Goal: Find specific page/section: Find specific page/section

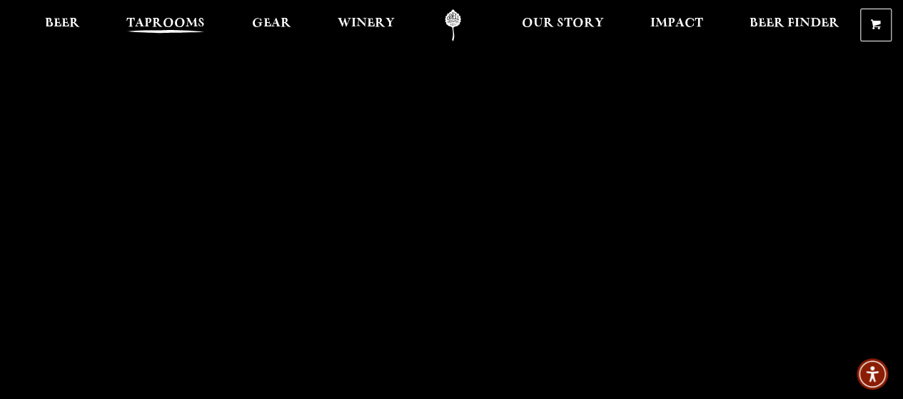
click at [176, 14] on link "Taprooms" at bounding box center [165, 25] width 97 height 32
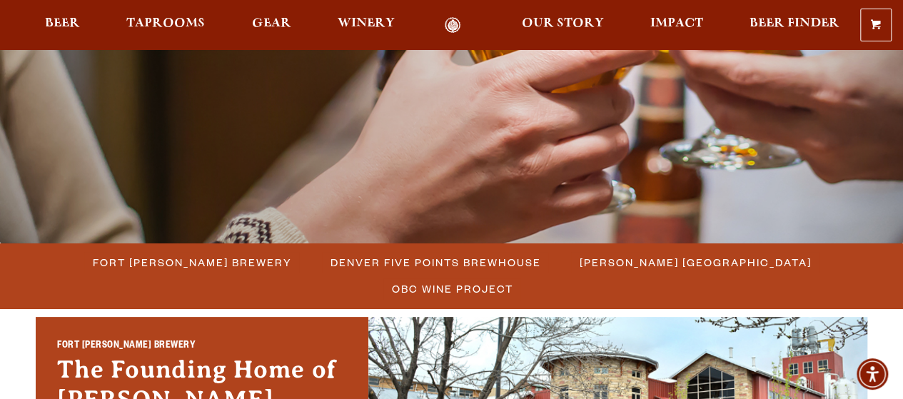
scroll to position [221, 0]
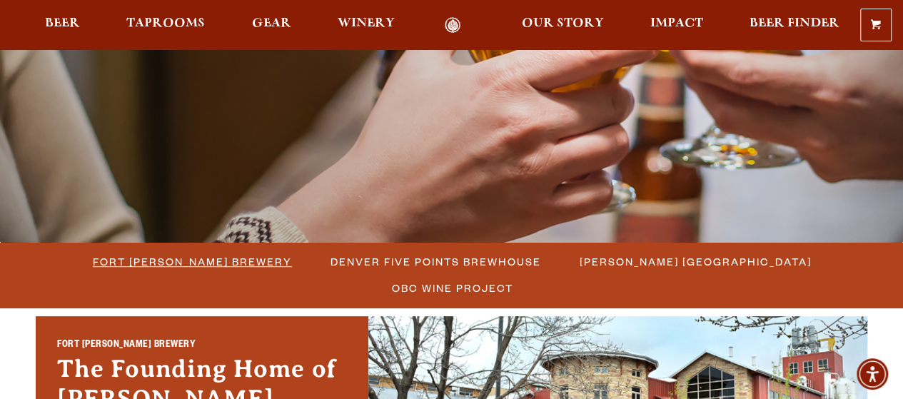
click at [167, 260] on span "Fort [PERSON_NAME] Brewery" at bounding box center [192, 261] width 199 height 21
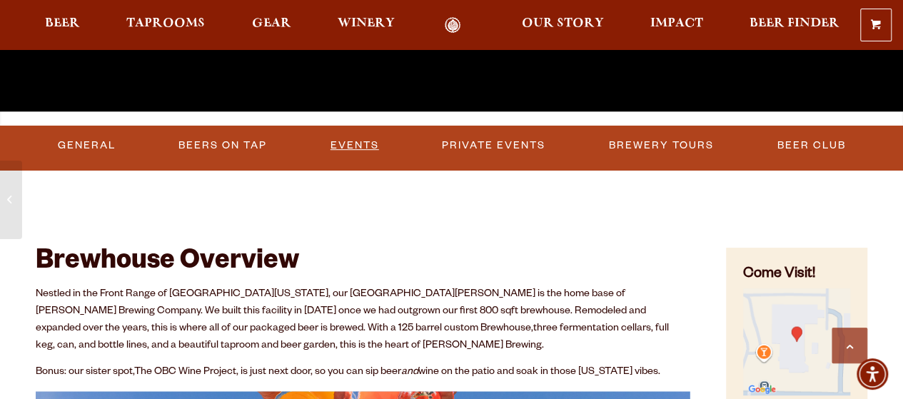
click at [361, 146] on link "Events" at bounding box center [355, 145] width 60 height 33
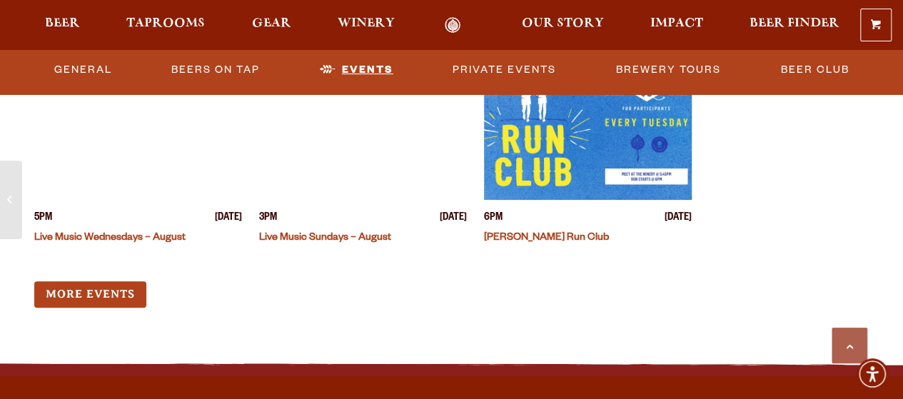
scroll to position [5552, 0]
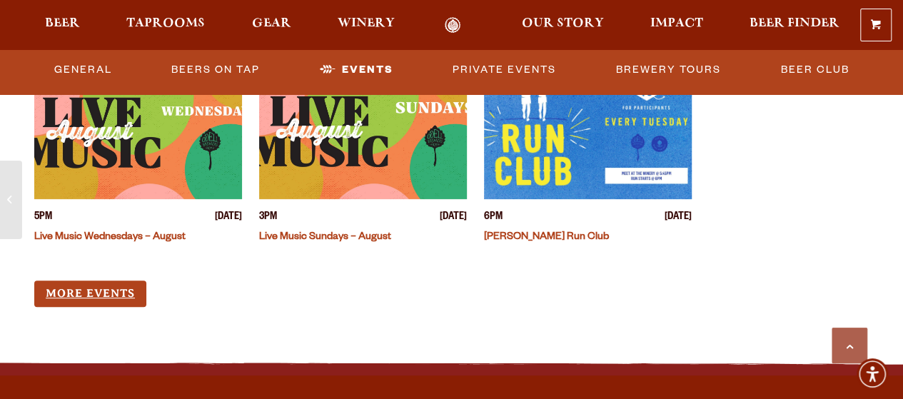
click at [141, 281] on link "More Events" at bounding box center [90, 294] width 112 height 26
